Goal: Task Accomplishment & Management: Use online tool/utility

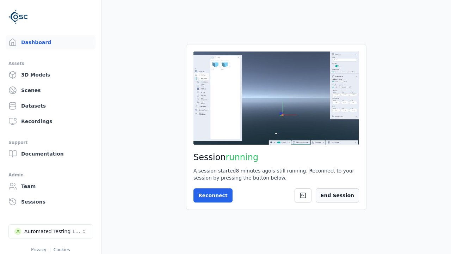
click at [346, 191] on button "End Session" at bounding box center [337, 195] width 43 height 14
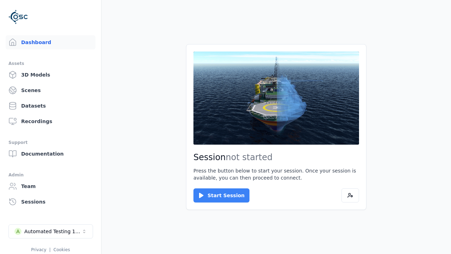
click at [217, 195] on button "Start Session" at bounding box center [221, 195] width 56 height 14
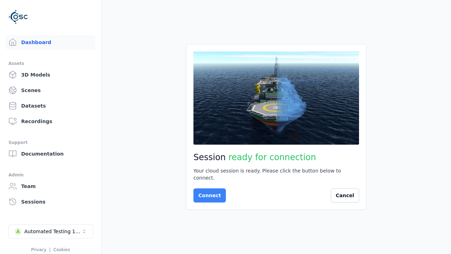
click at [208, 192] on button "Connect" at bounding box center [209, 195] width 32 height 14
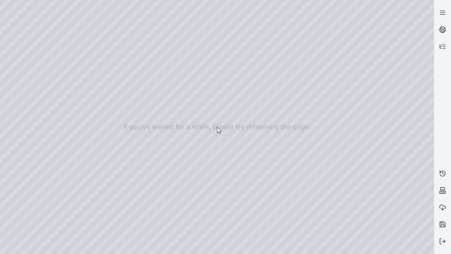
click at [16, 64] on div at bounding box center [217, 127] width 434 height 254
click at [15, 73] on div at bounding box center [217, 127] width 434 height 254
click at [117, 16] on div at bounding box center [217, 127] width 434 height 254
drag, startPoint x: 107, startPoint y: 75, endPoint x: 234, endPoint y: 174, distance: 160.2
click at [234, 174] on div at bounding box center [217, 127] width 434 height 254
